Goal: Task Accomplishment & Management: Manage account settings

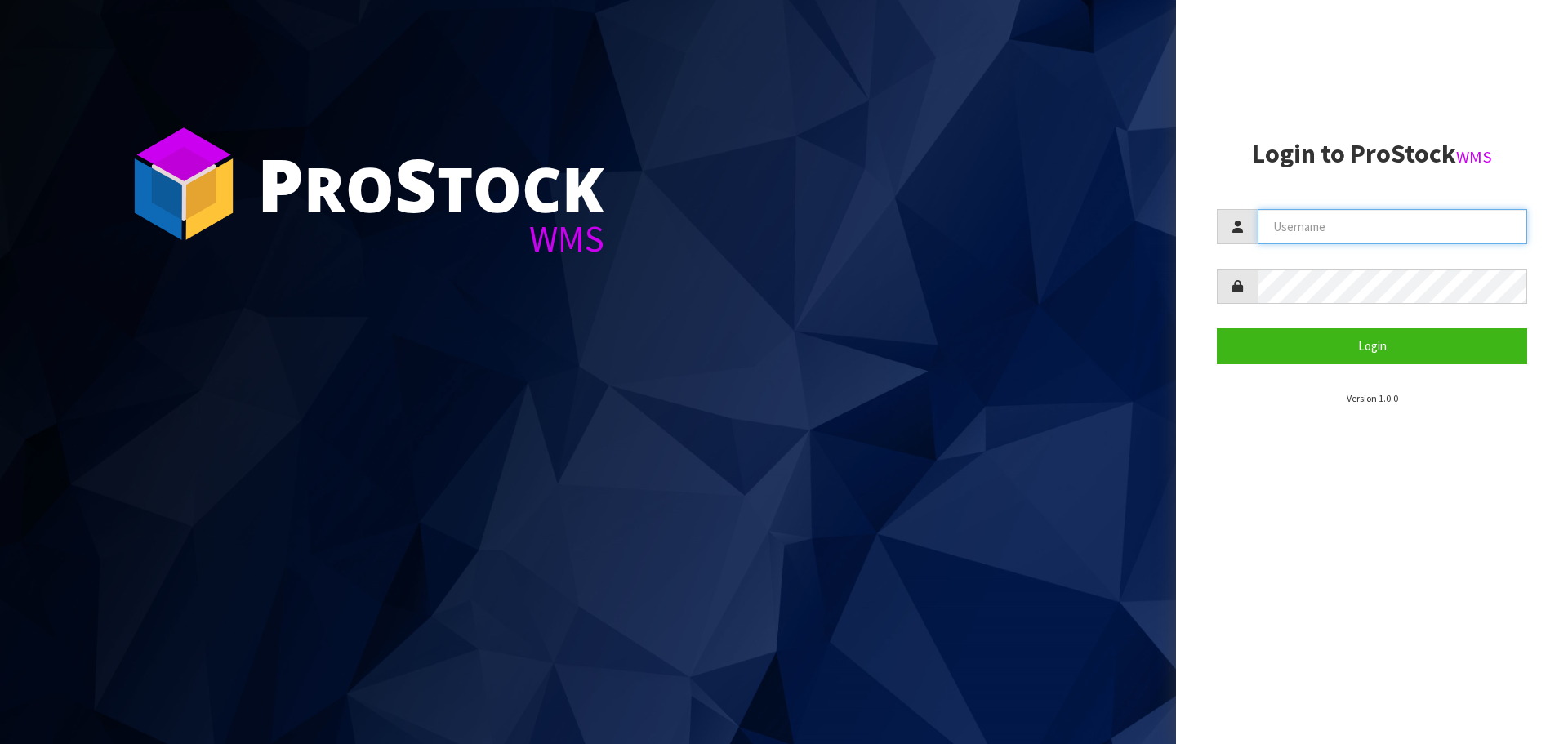
click at [1283, 209] on input "text" at bounding box center [1392, 226] width 269 height 35
type input "[PERSON_NAME][EMAIL_ADDRESS][DOMAIN_NAME]"
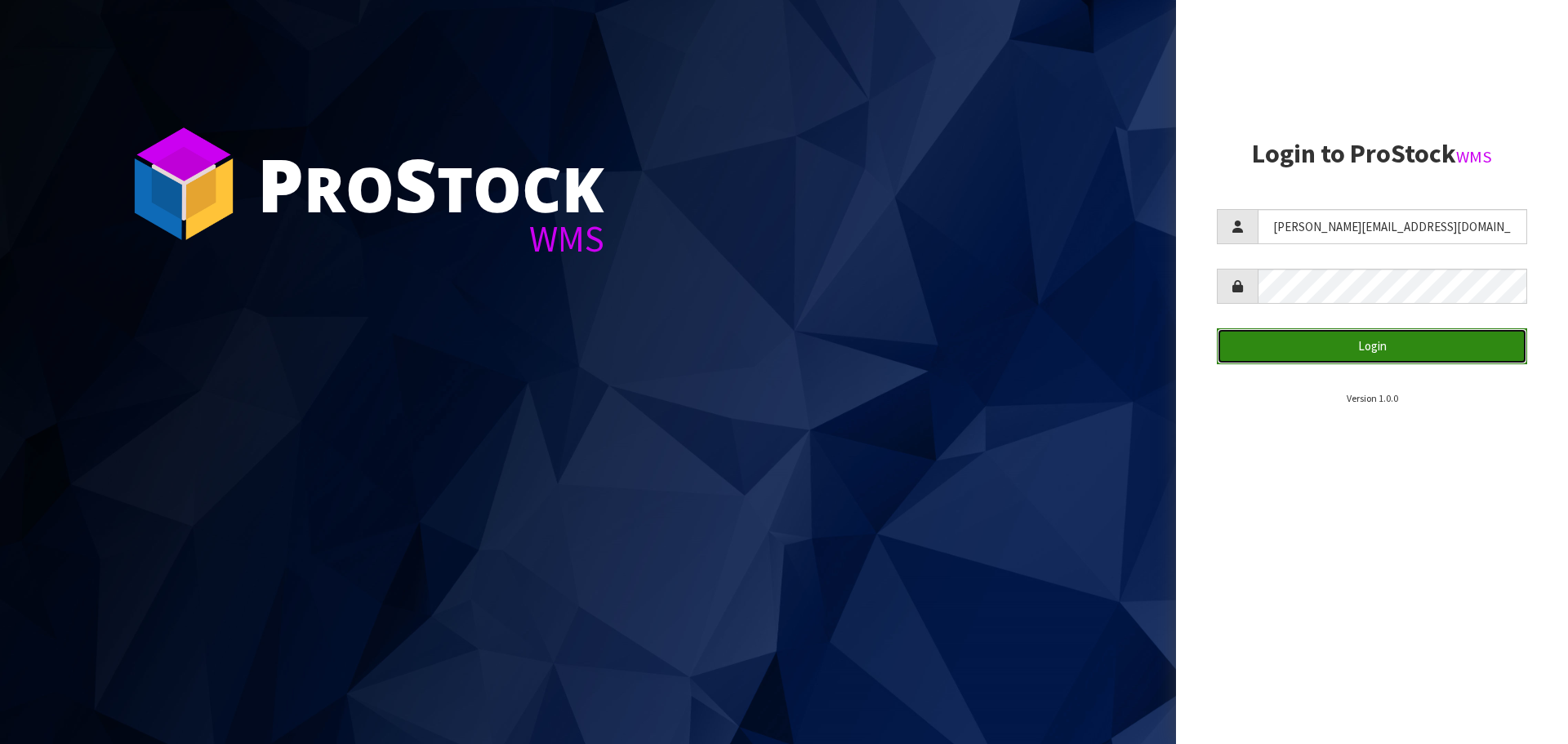
click at [1412, 346] on button "Login" at bounding box center [1371, 346] width 311 height 35
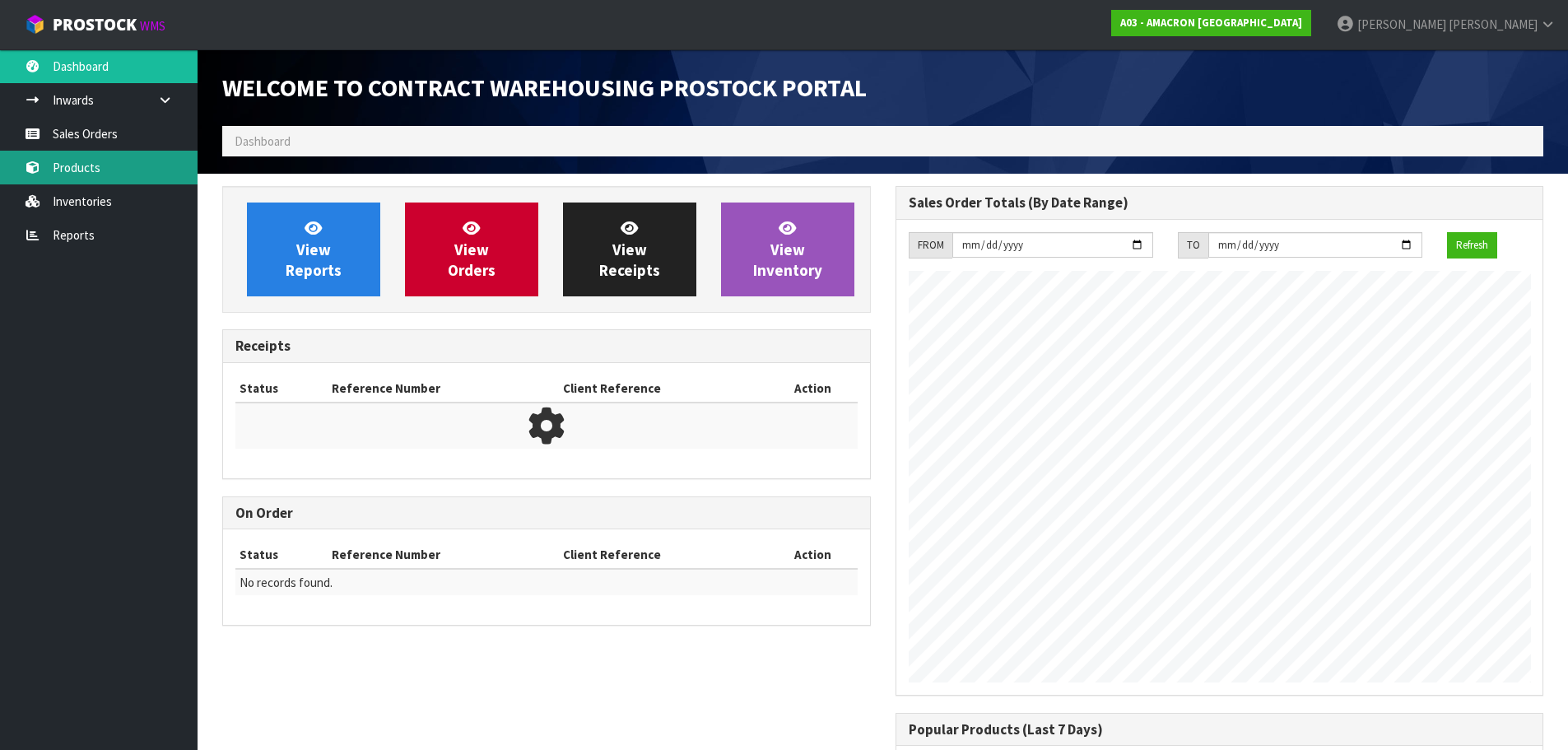
scroll to position [726, 673]
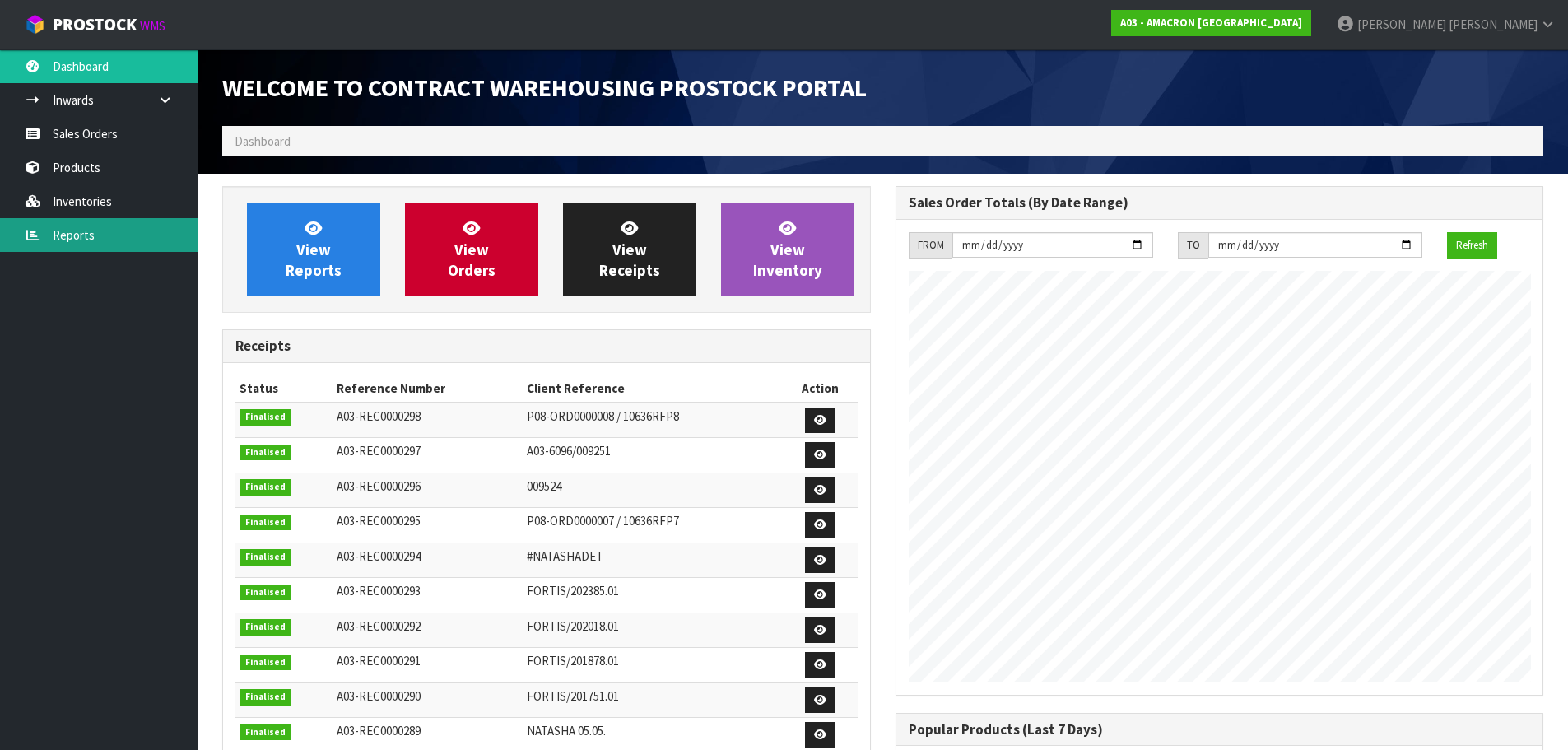
click at [84, 231] on link "Reports" at bounding box center [98, 235] width 198 height 34
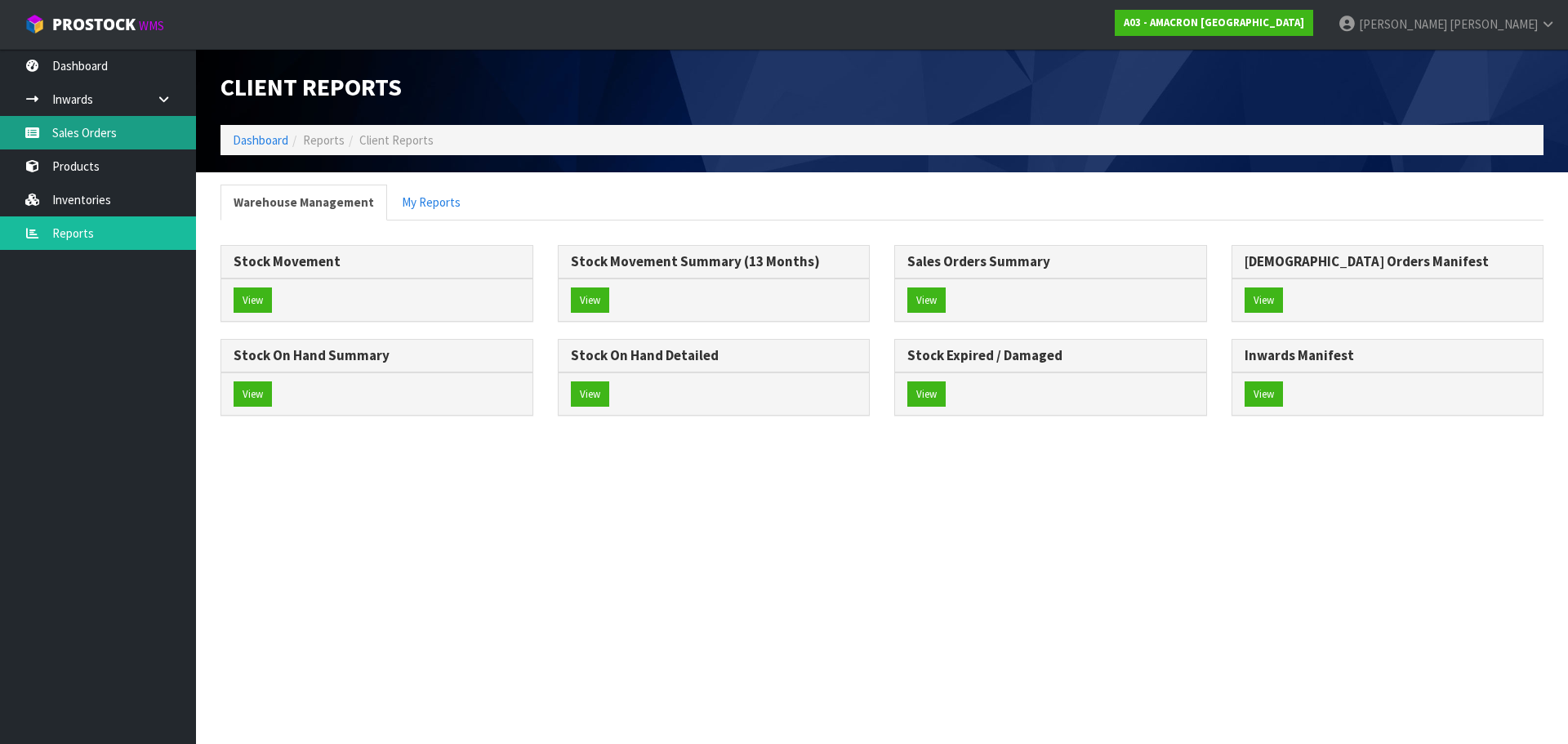
click at [64, 131] on link "Sales Orders" at bounding box center [98, 133] width 196 height 34
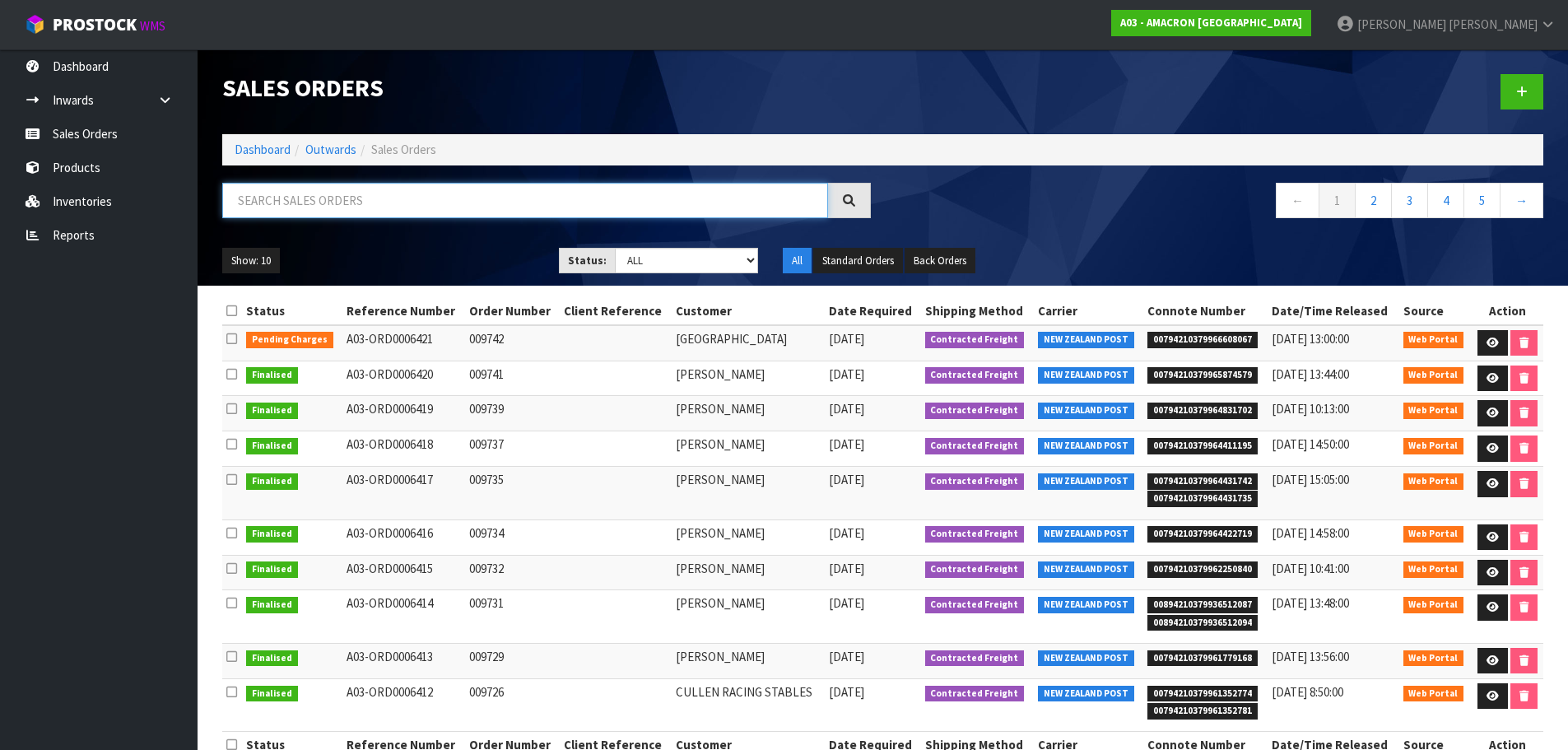
click at [362, 196] on input "text" at bounding box center [525, 200] width 606 height 36
type input "GRANT"
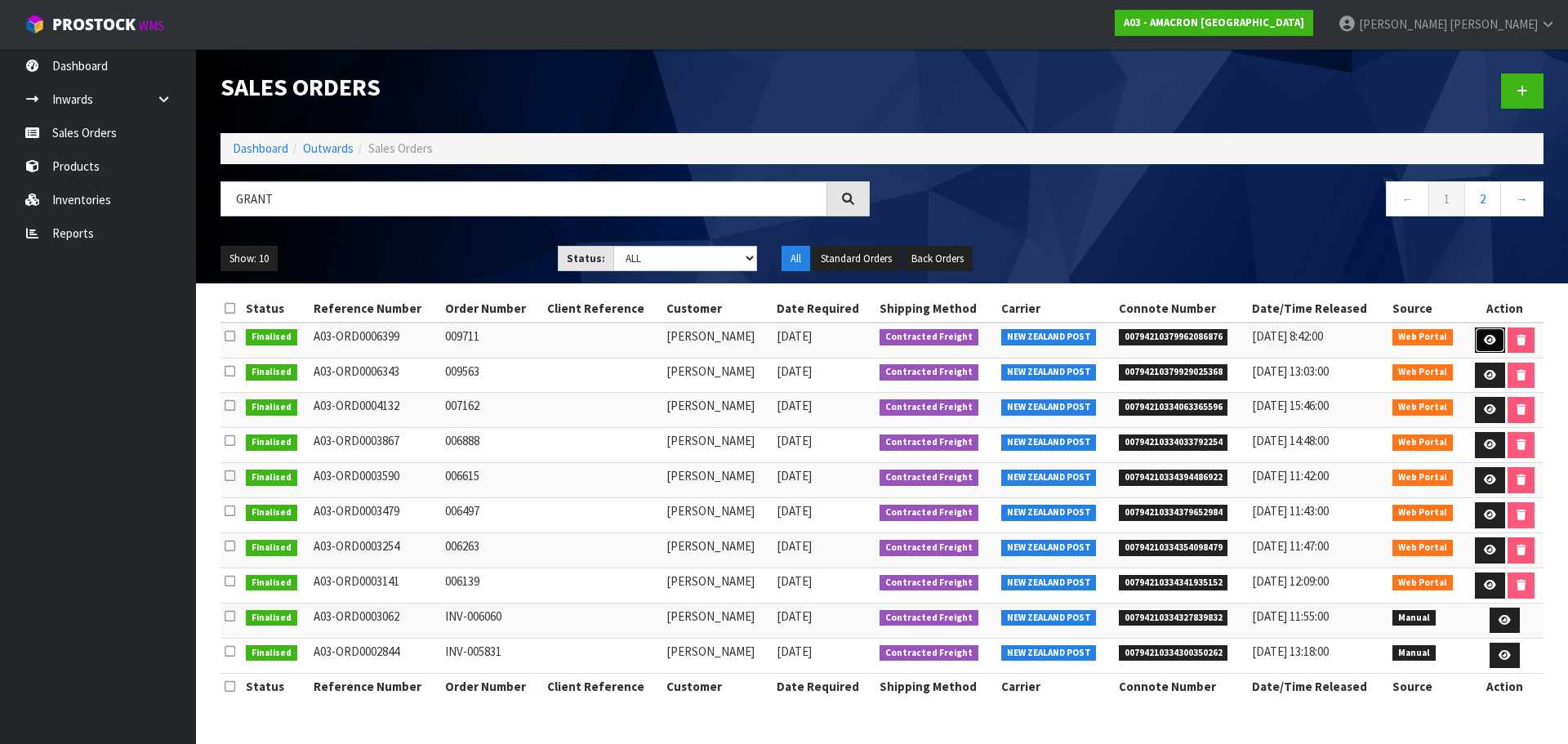
click at [1486, 343] on icon at bounding box center [1490, 340] width 13 height 11
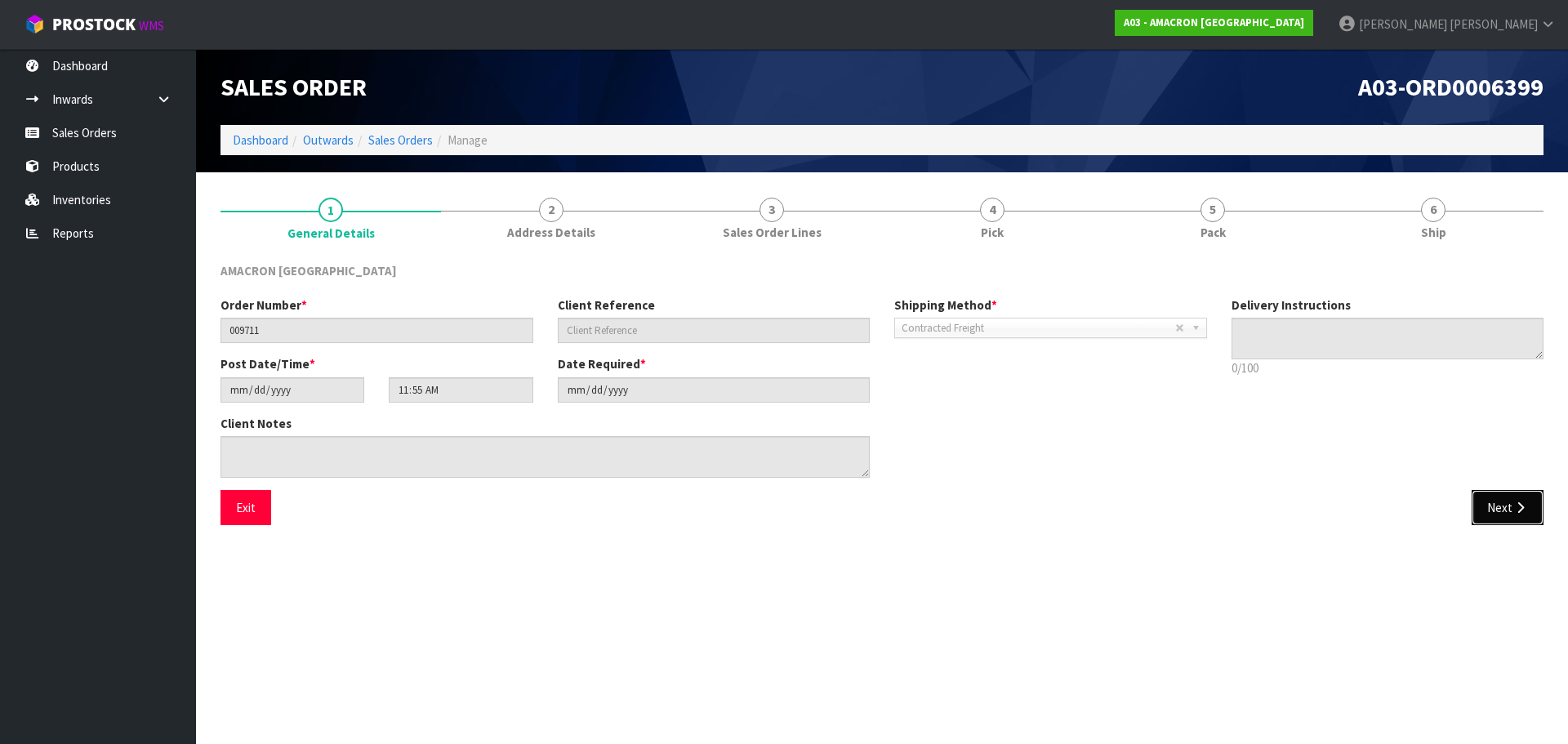
drag, startPoint x: 1493, startPoint y: 501, endPoint x: 1488, endPoint y: 509, distance: 9.4
click at [1493, 502] on button "Next" at bounding box center [1507, 508] width 72 height 35
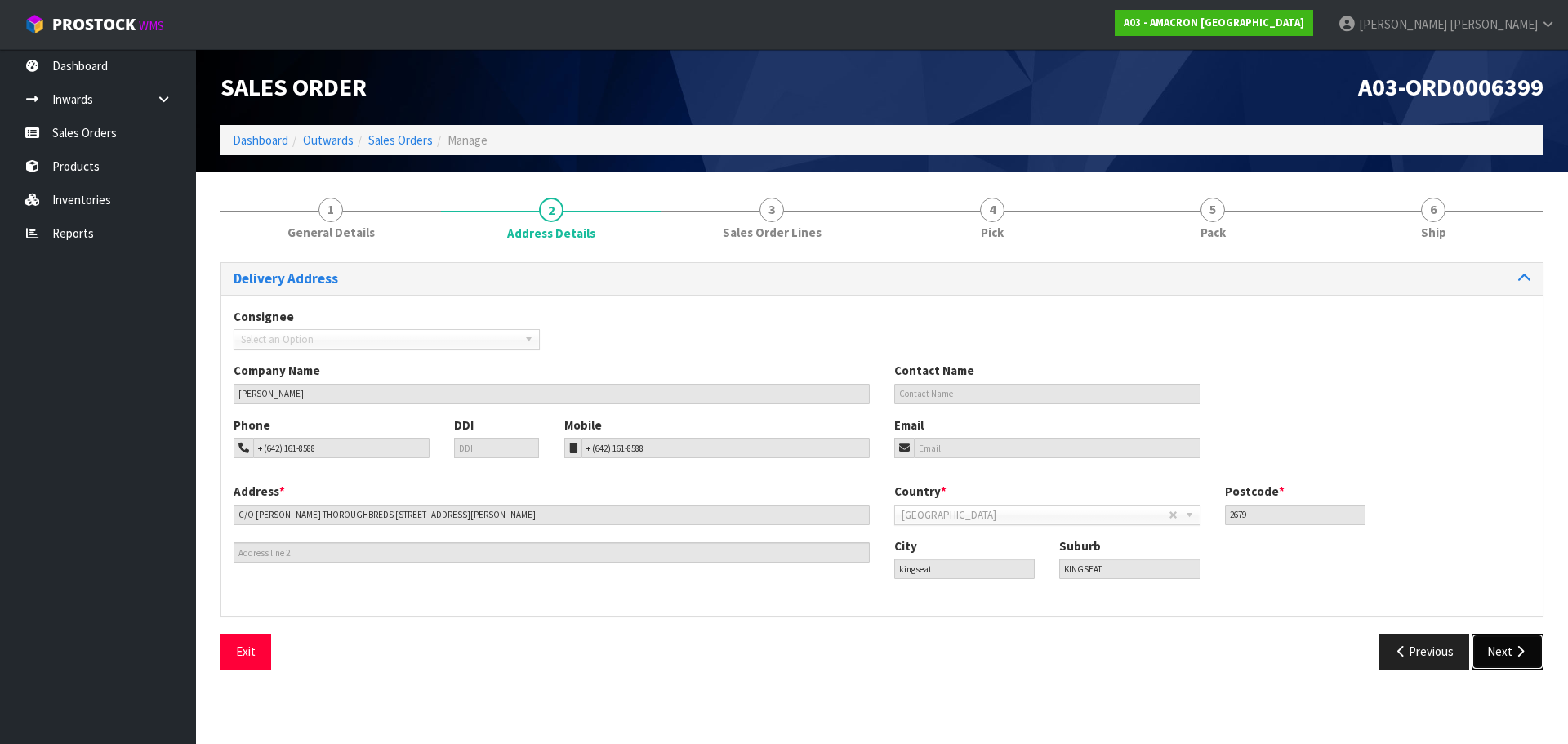
click at [1501, 655] on button "Next" at bounding box center [1507, 651] width 72 height 35
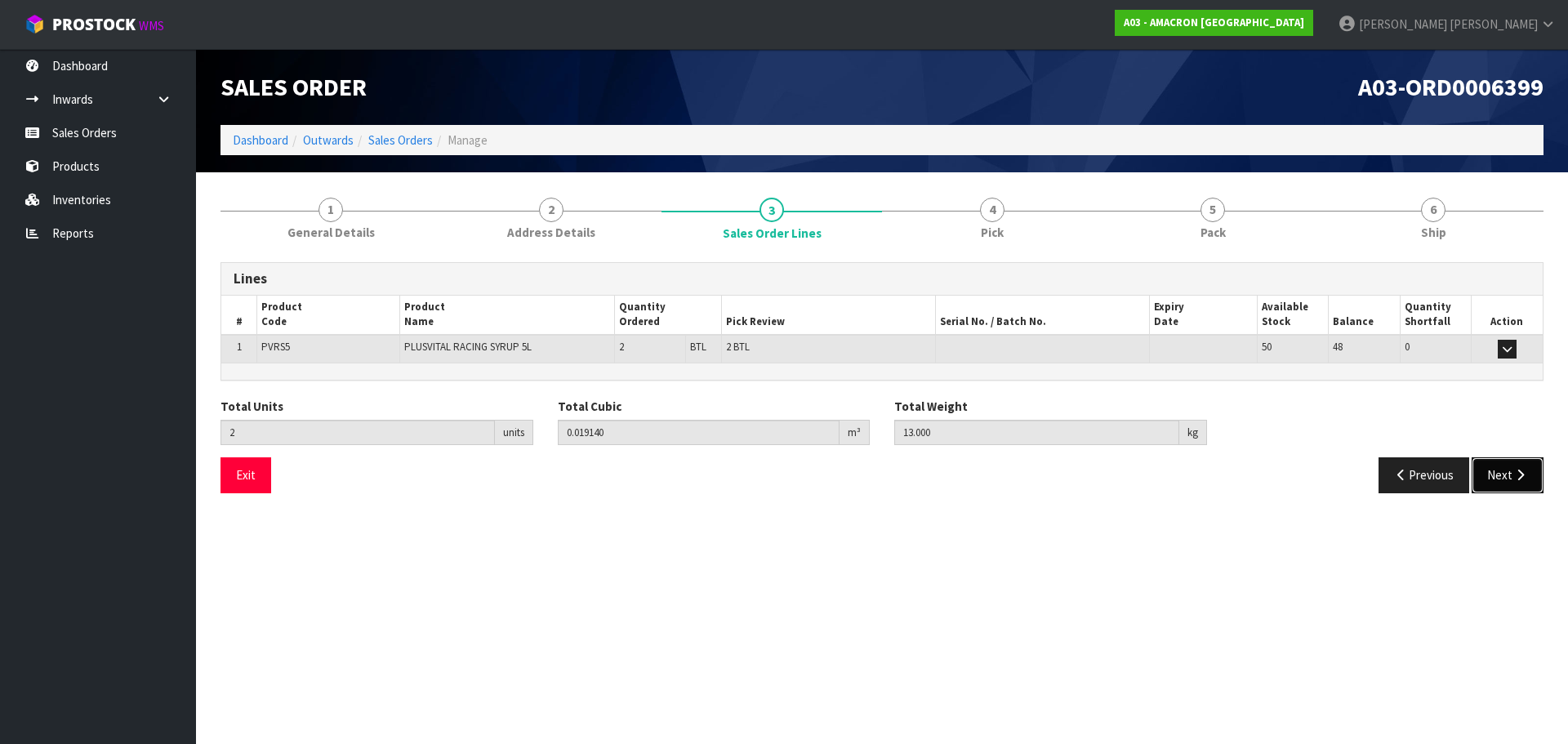
click at [1516, 475] on icon "button" at bounding box center [1520, 475] width 15 height 13
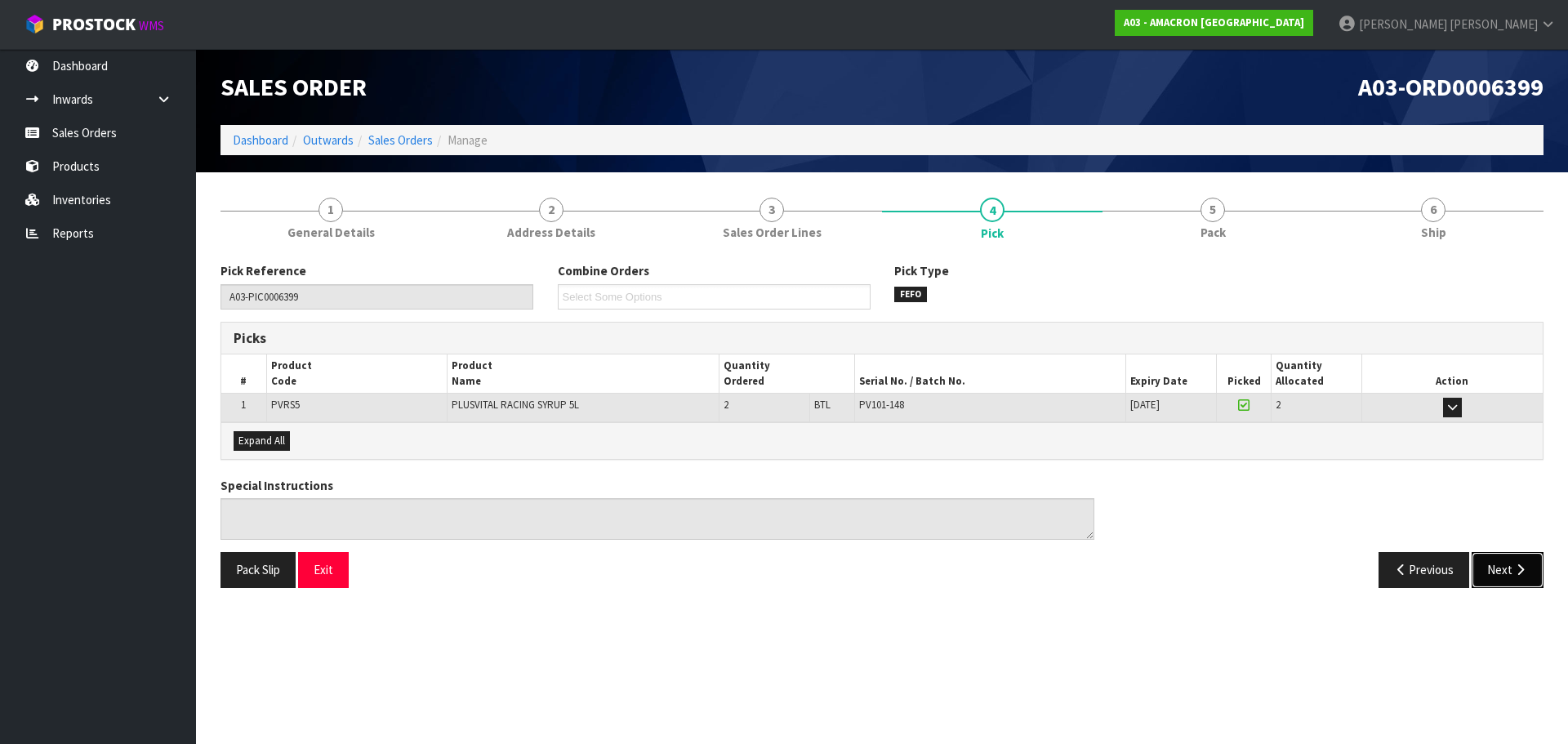
click at [1498, 573] on button "Next" at bounding box center [1507, 570] width 72 height 35
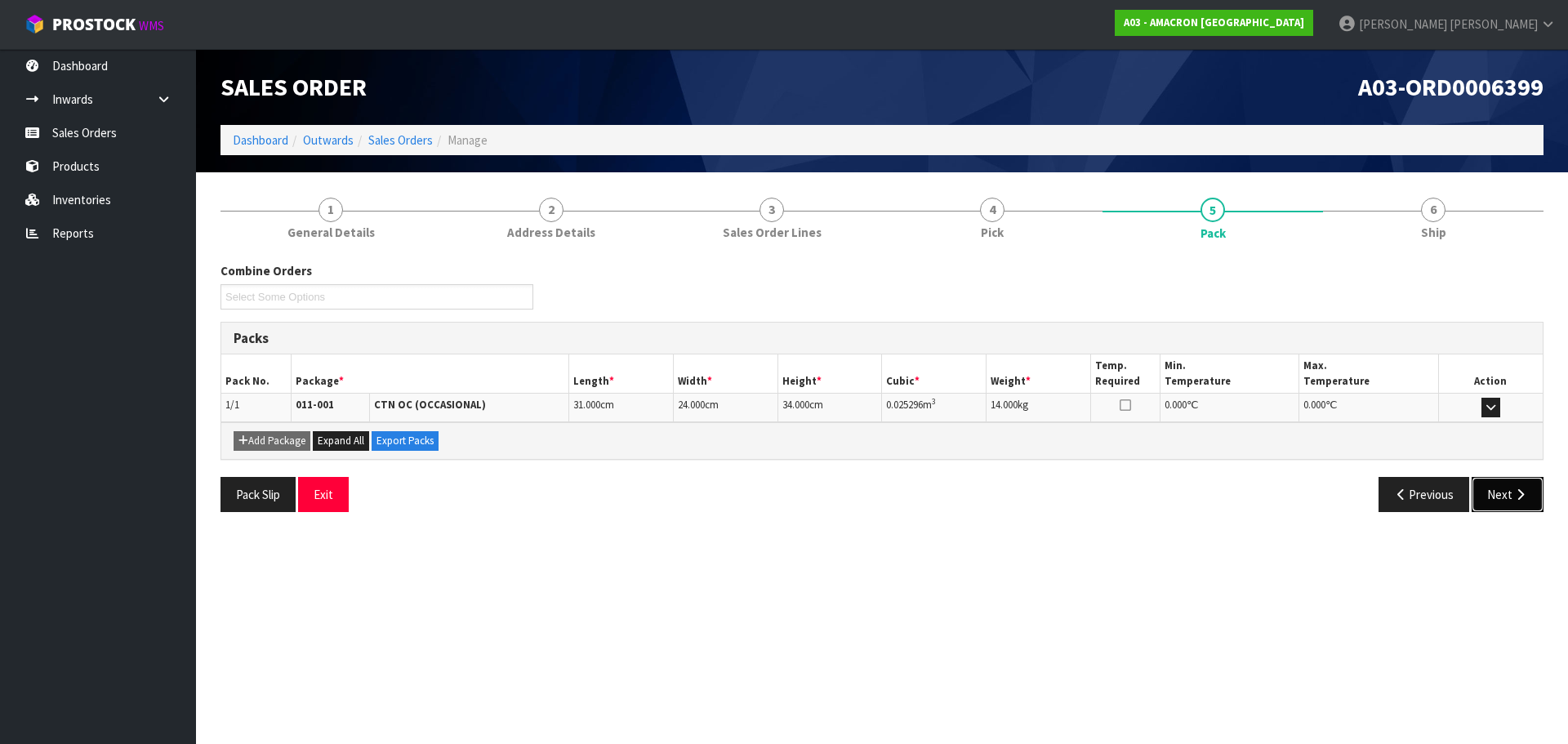
click at [1518, 499] on icon "button" at bounding box center [1520, 494] width 15 height 13
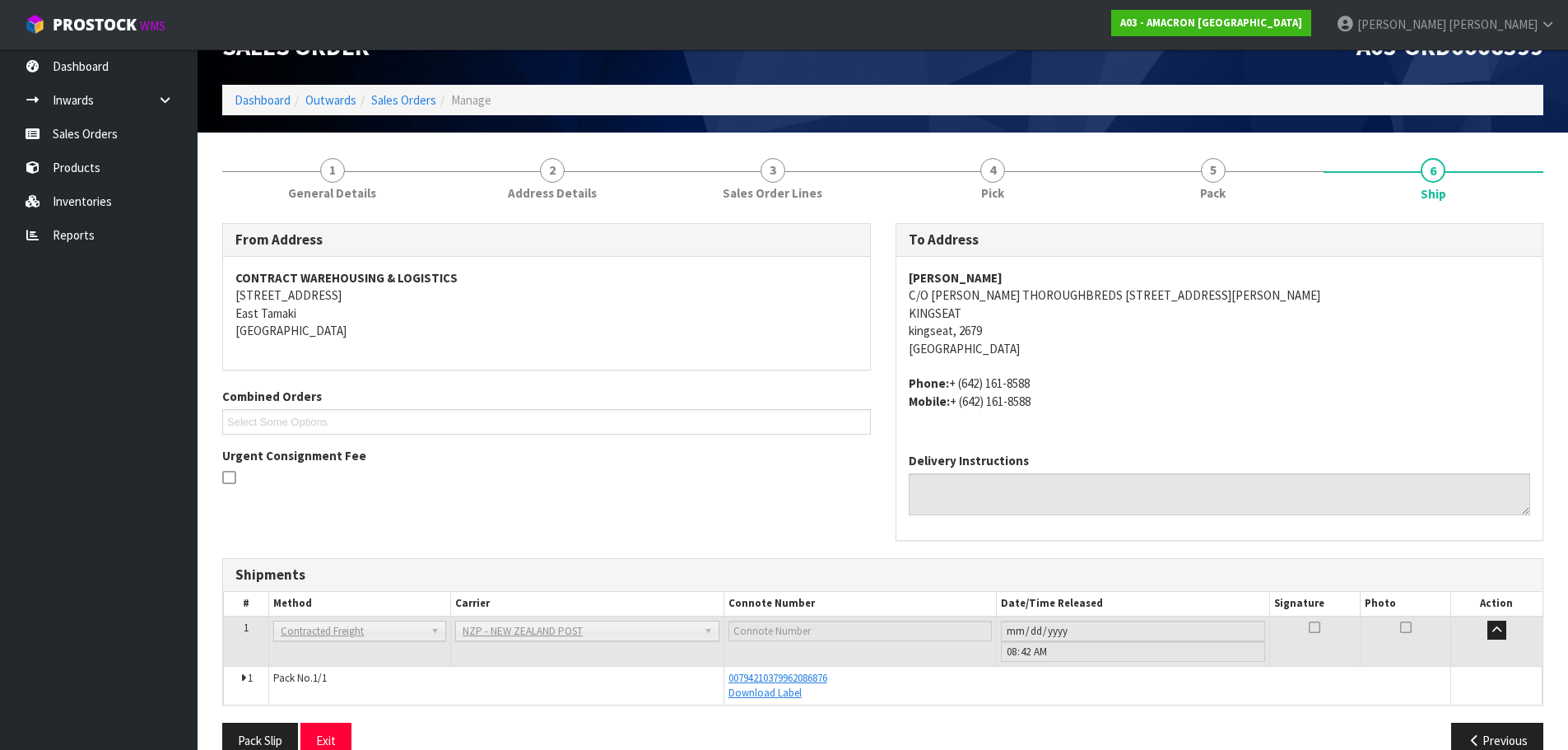
scroll to position [75, 0]
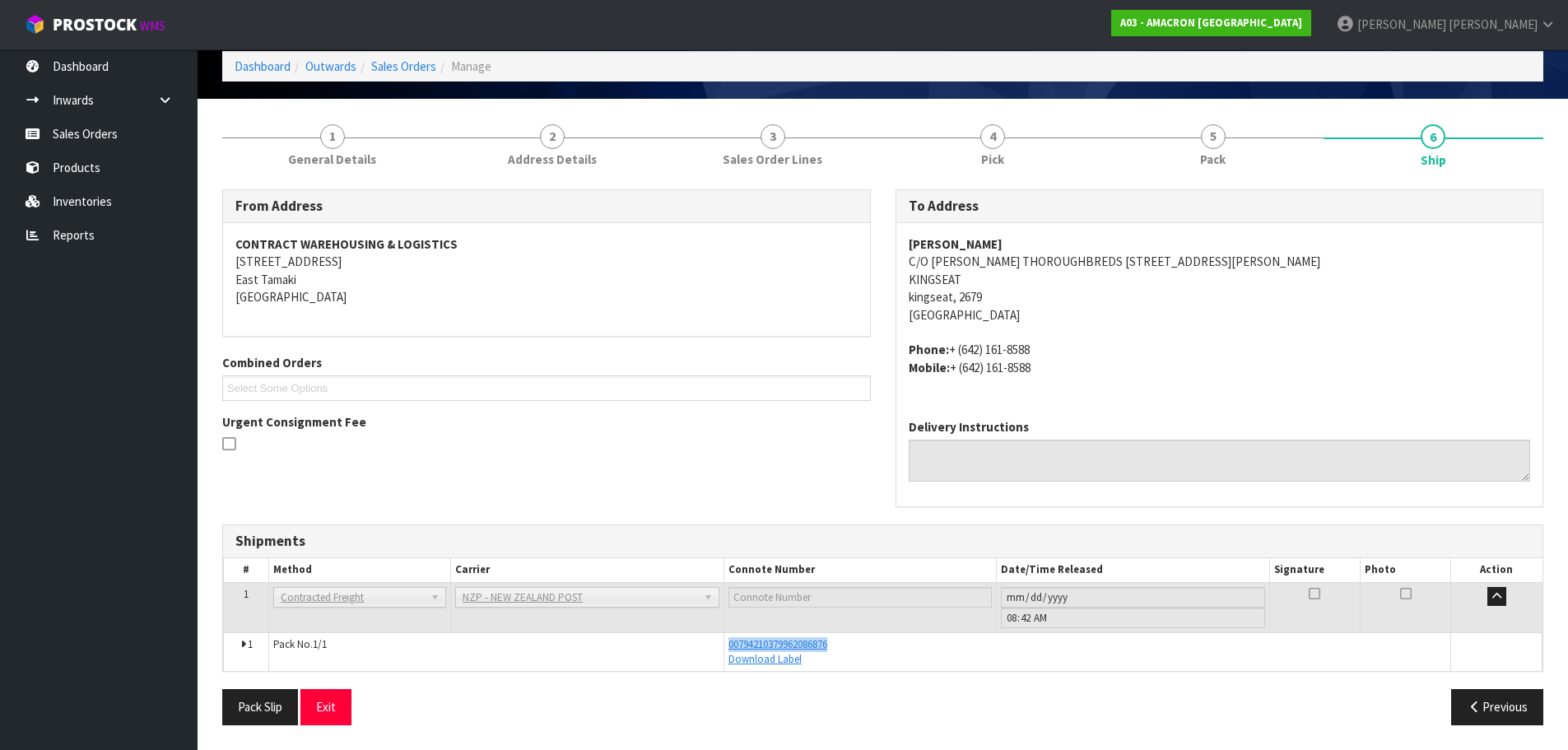
drag, startPoint x: 872, startPoint y: 646, endPoint x: 710, endPoint y: 646, distance: 162.0
click at [710, 646] on tr "1 Pack No. 1/1 00794210379962086876 Download Label Glass Charge 0.025296 m 3 14…" at bounding box center [883, 652] width 1319 height 39
click at [811, 641] on span "00794210379962086876" at bounding box center [778, 644] width 98 height 14
